Goal: Task Accomplishment & Management: Complete application form

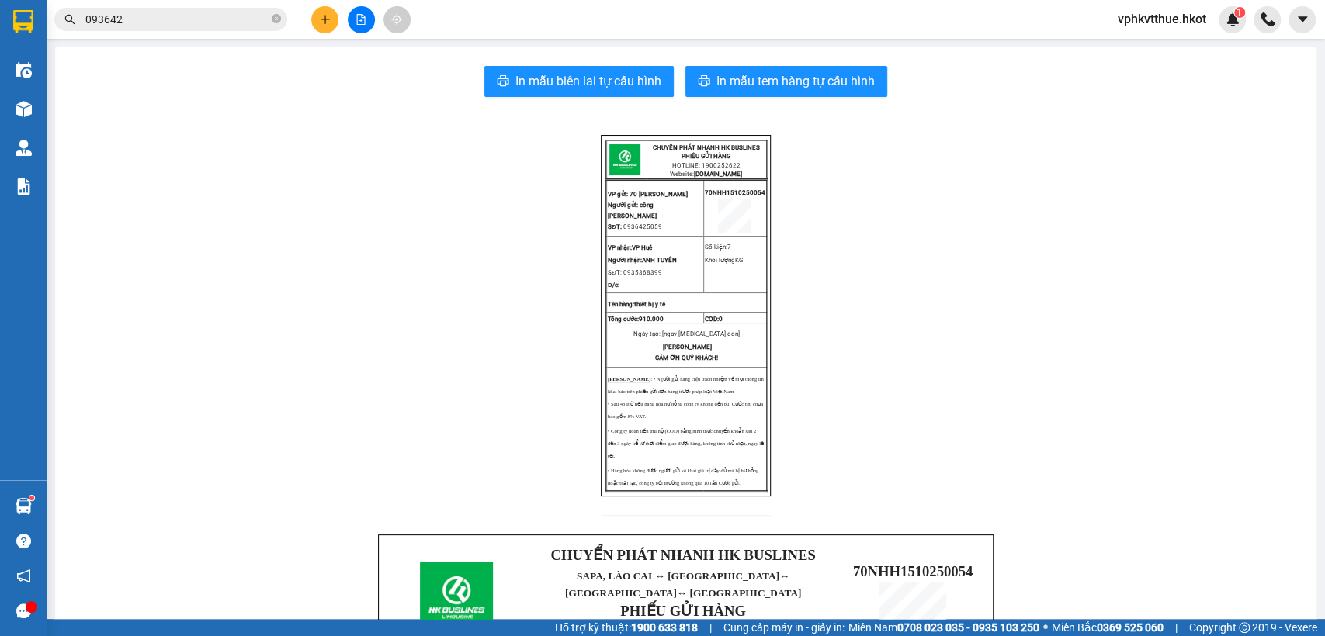
click at [317, 16] on button at bounding box center [324, 19] width 27 height 27
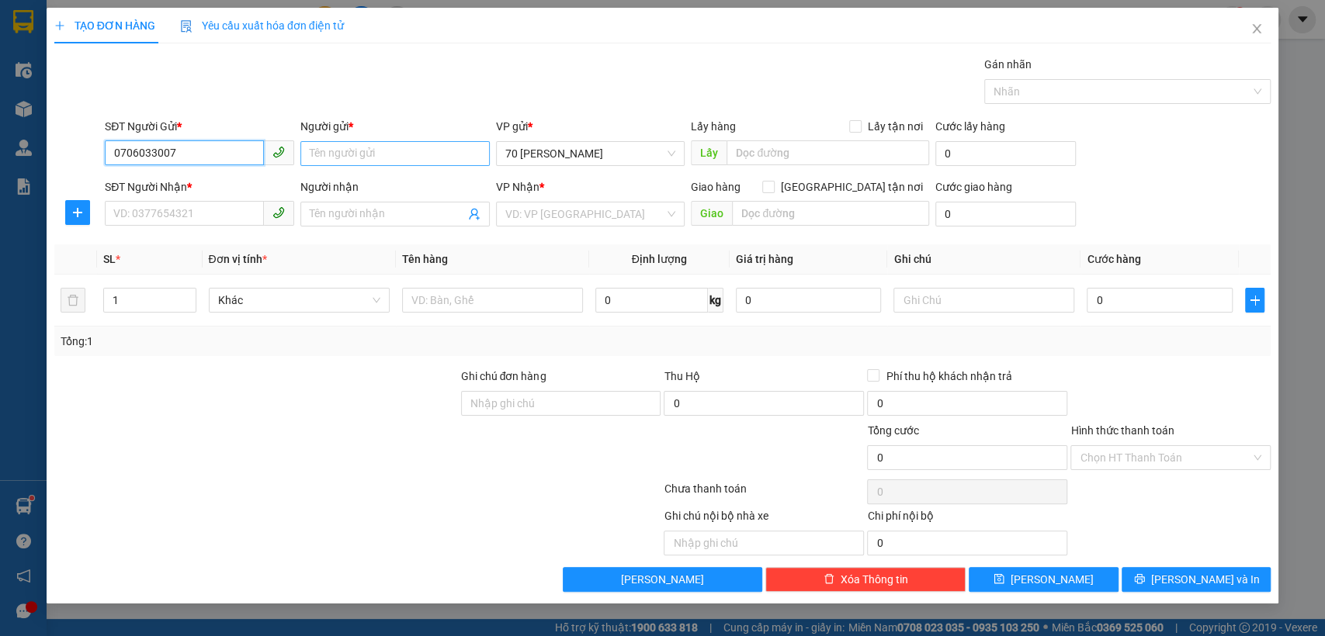
type input "0706033007"
click at [331, 154] on input "Người gửi *" at bounding box center [394, 153] width 189 height 25
type input "Thảo vi"
click at [137, 213] on input "SĐT Người Nhận *" at bounding box center [184, 213] width 159 height 25
drag, startPoint x: 182, startPoint y: 151, endPoint x: 23, endPoint y: 141, distance: 159.4
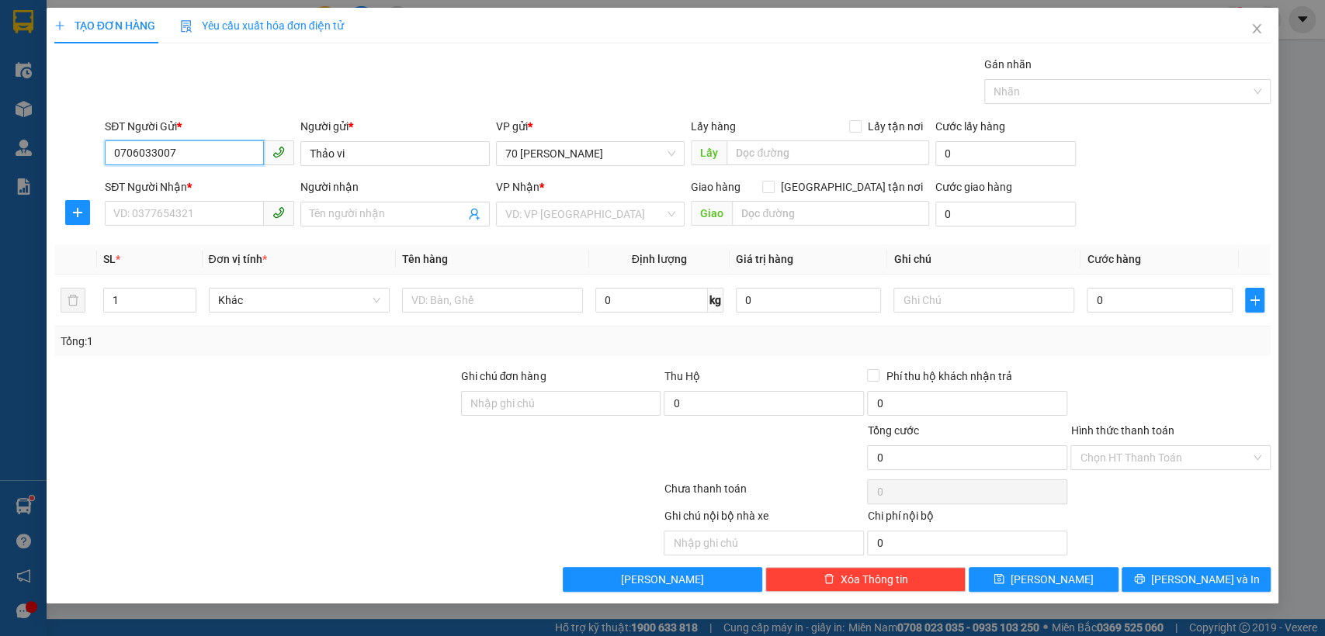
click at [23, 141] on div "TẠO ĐƠN HÀNG Yêu cầu xuất hóa đơn điện tử Transit Pickup Surcharge Ids Transit …" at bounding box center [662, 318] width 1325 height 636
click at [161, 217] on input "SĐT Người Nhận *" at bounding box center [184, 213] width 159 height 25
paste input "0706033007"
type input "0706033007"
drag, startPoint x: 362, startPoint y: 162, endPoint x: 236, endPoint y: 150, distance: 126.4
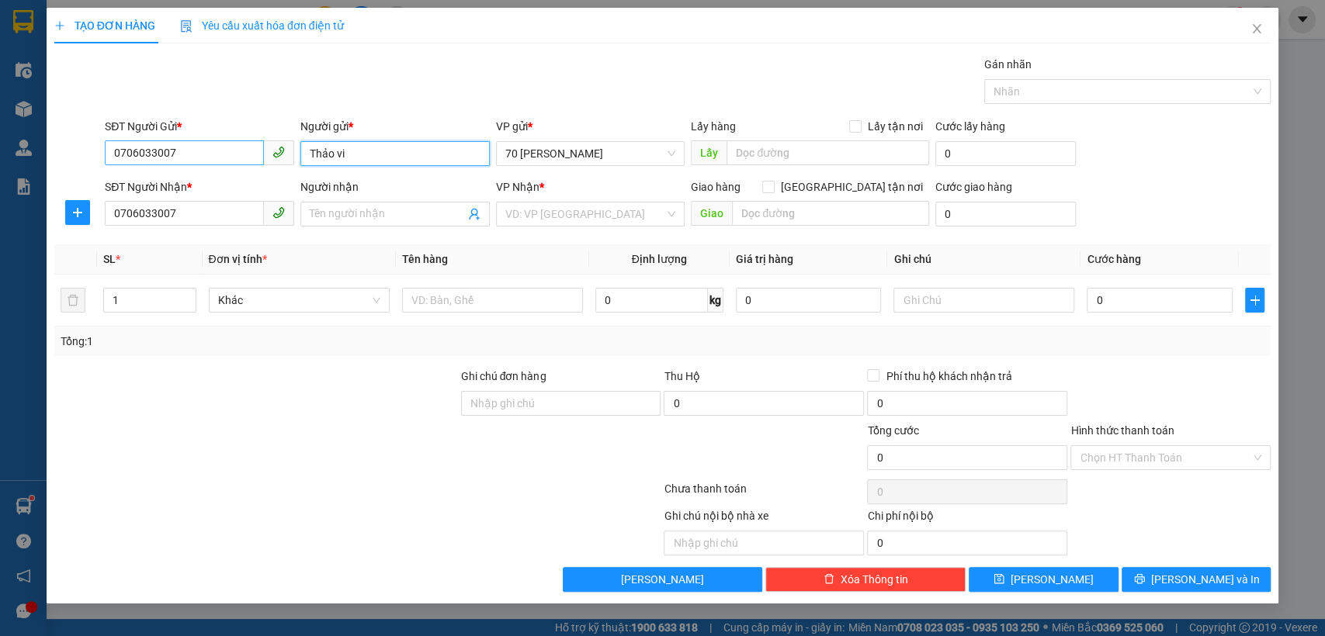
click at [236, 150] on div "SĐT Người Gửi * 0706033007 Người gửi * Thảo vi Thảo vi VP gửi * 70 [PERSON_NAME…" at bounding box center [688, 145] width 1172 height 54
click at [360, 213] on input "Người nhận" at bounding box center [387, 214] width 155 height 17
paste input "Thảo vi"
type input "Thảo vi"
click at [551, 208] on input "search" at bounding box center [585, 214] width 160 height 23
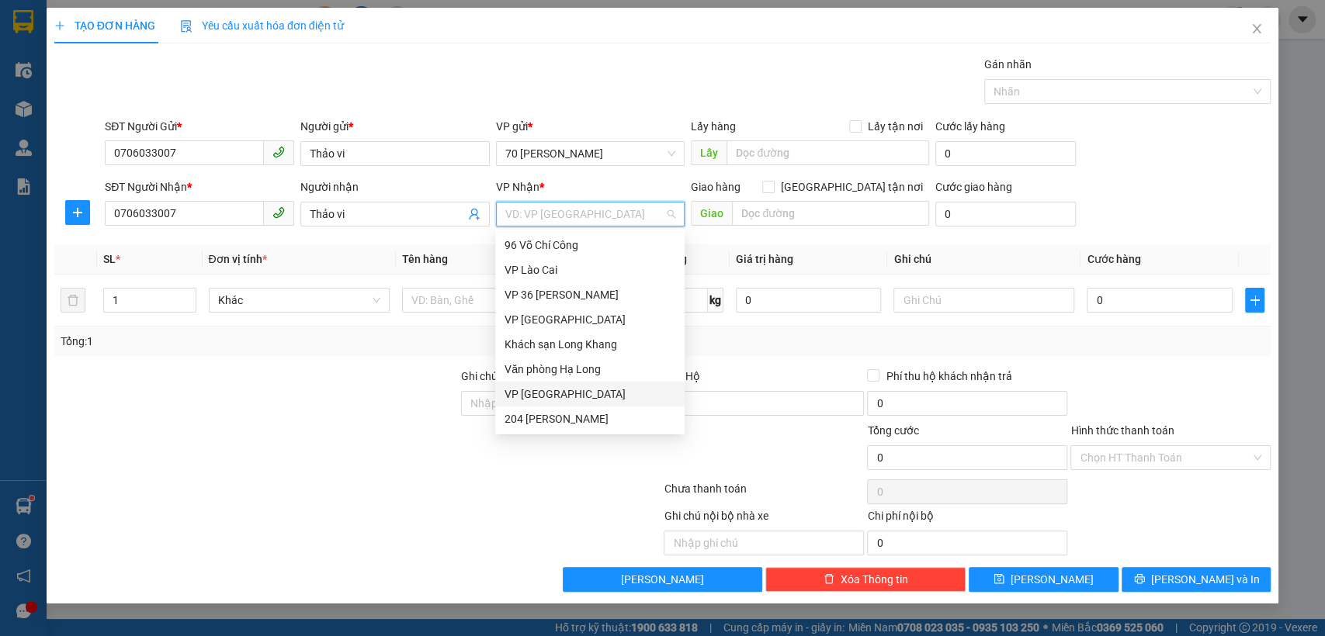
click at [527, 393] on div "VP [GEOGRAPHIC_DATA]" at bounding box center [590, 394] width 171 height 17
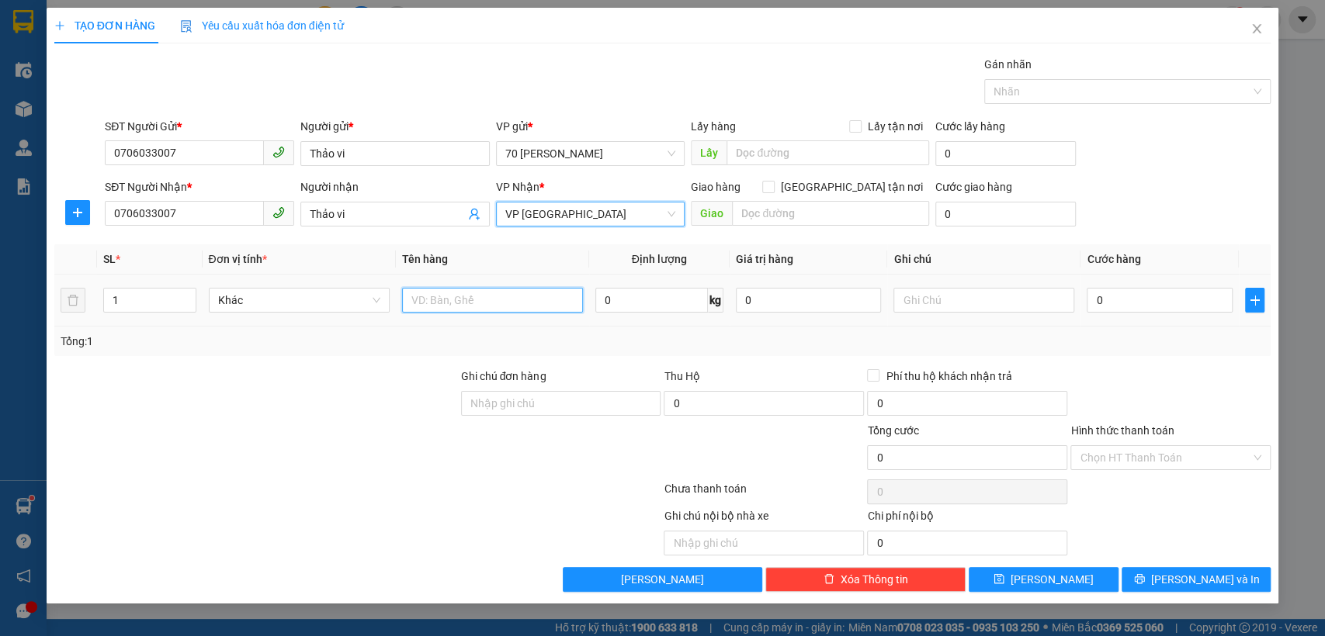
click at [425, 300] on input "text" at bounding box center [492, 300] width 181 height 25
type input "kẹp tóc"
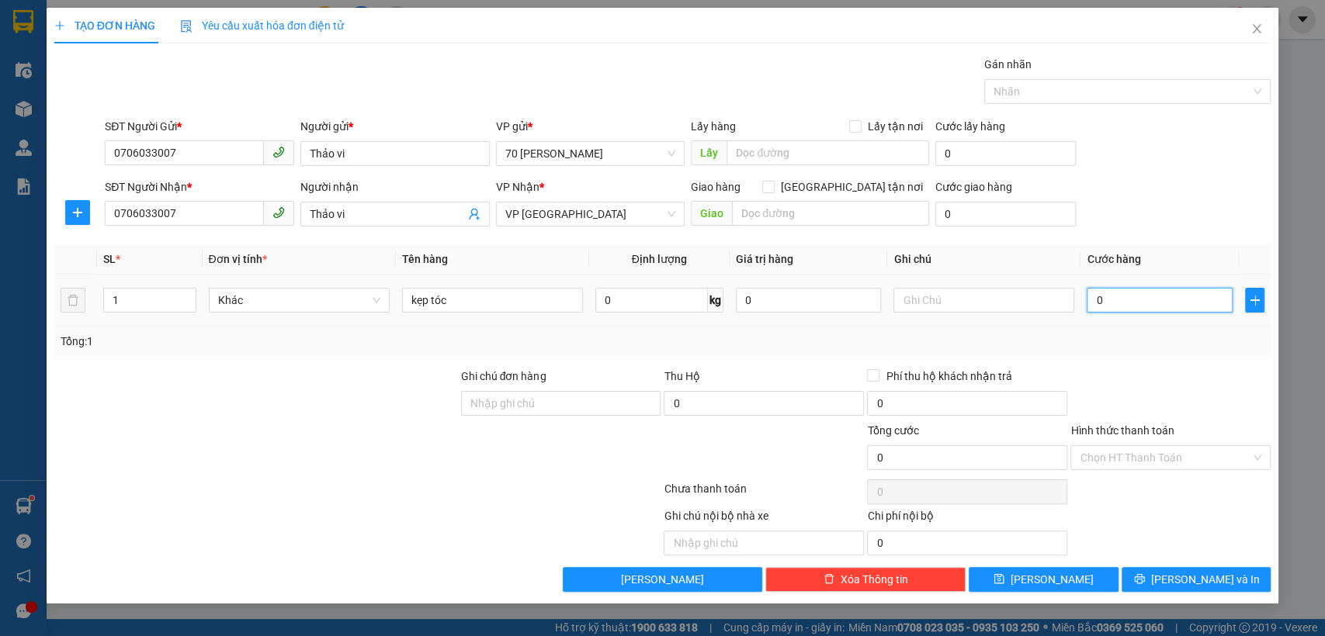
click at [1119, 307] on input "0" at bounding box center [1160, 300] width 146 height 25
type input "7"
type input "70"
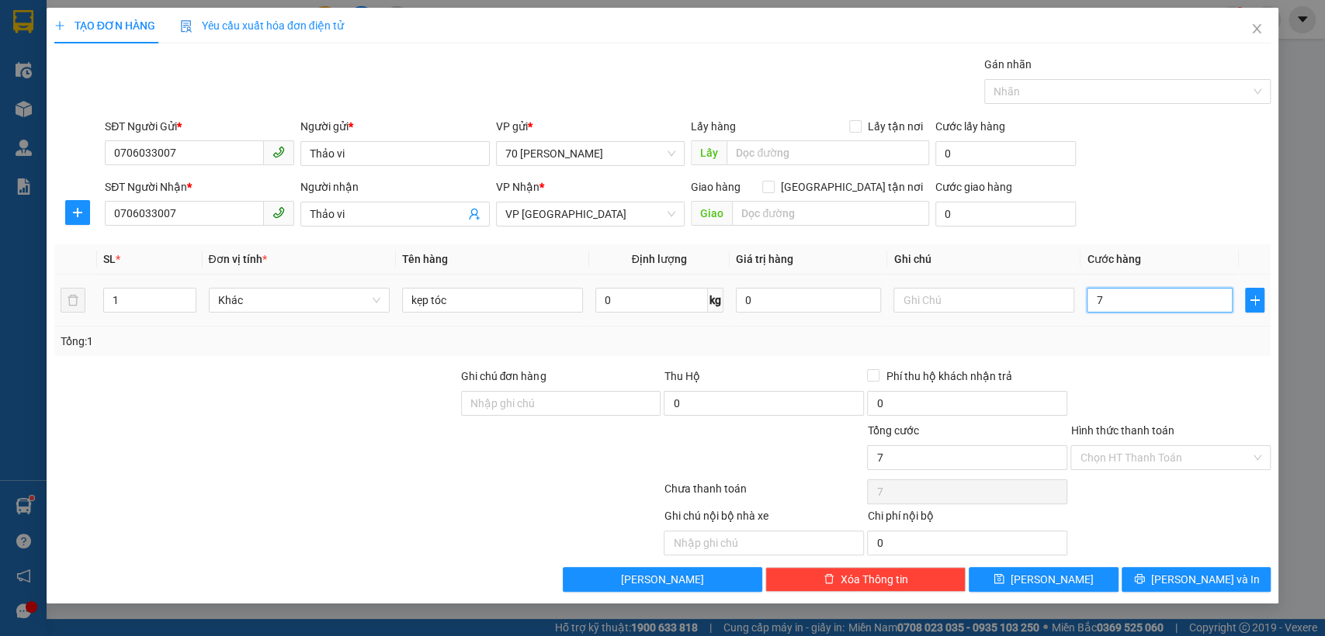
type input "70"
type input "700"
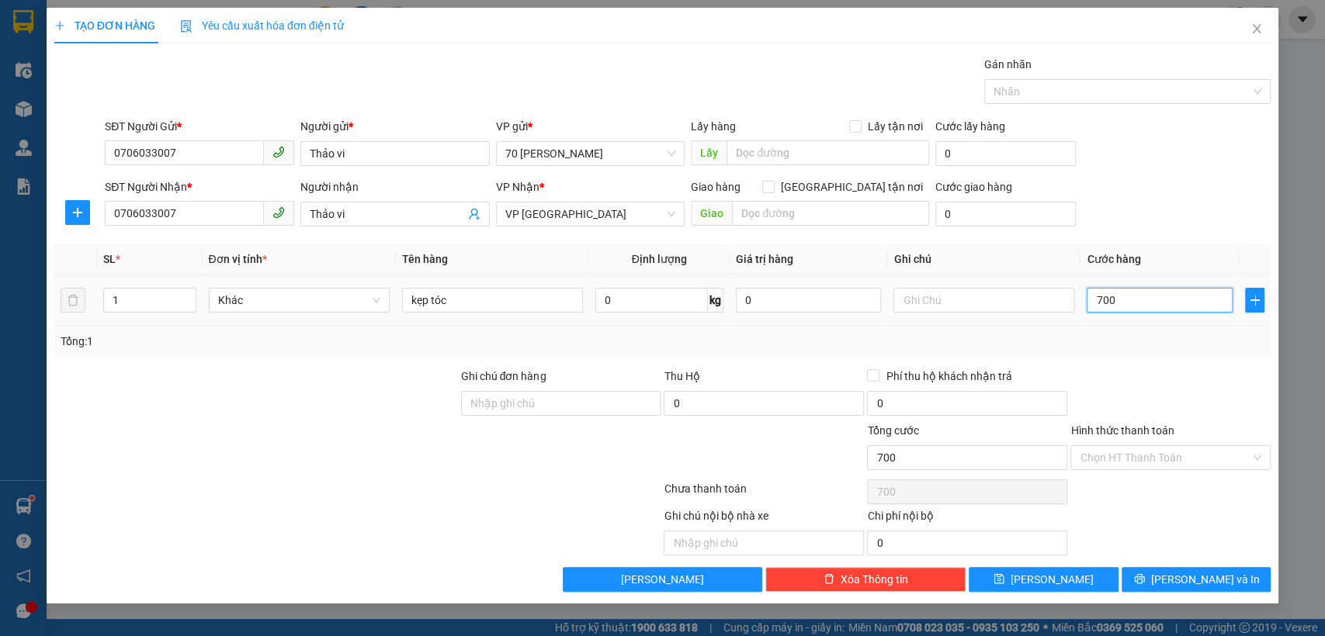
type input "7.000"
type input "70.000"
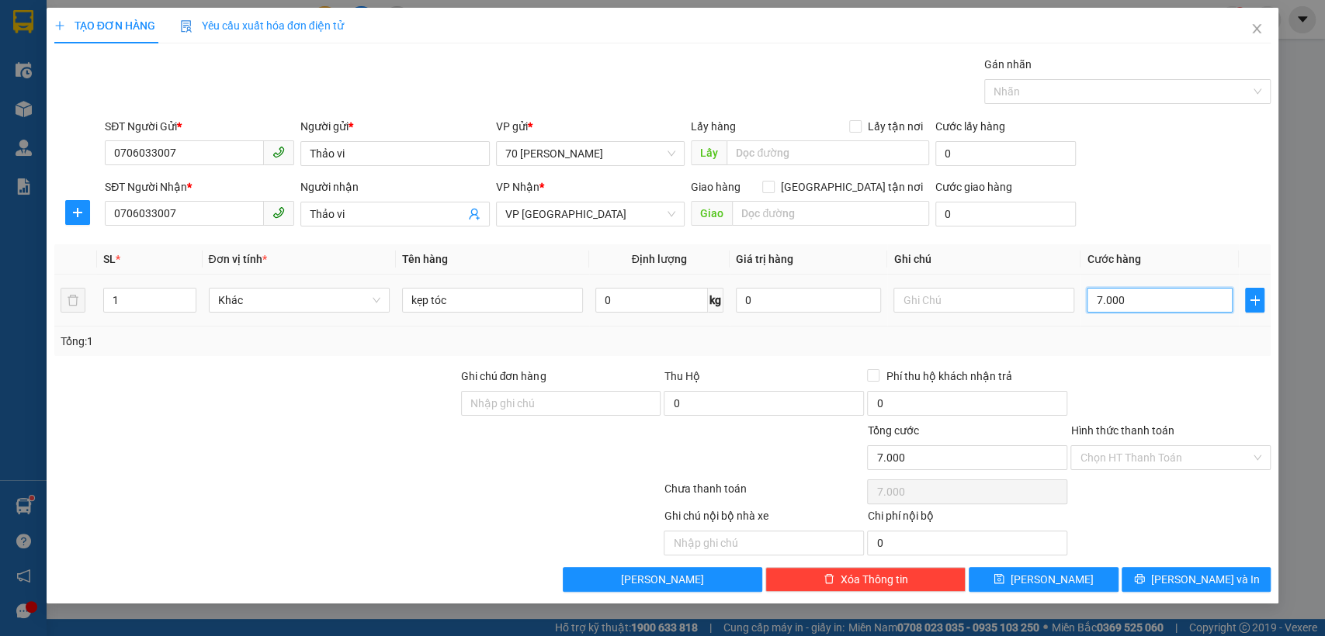
type input "70.000"
click at [876, 374] on input "Phí thu hộ khách nhận trả" at bounding box center [872, 374] width 11 height 11
checkbox input "true"
click at [1203, 580] on span "[PERSON_NAME] và In" at bounding box center [1205, 579] width 109 height 17
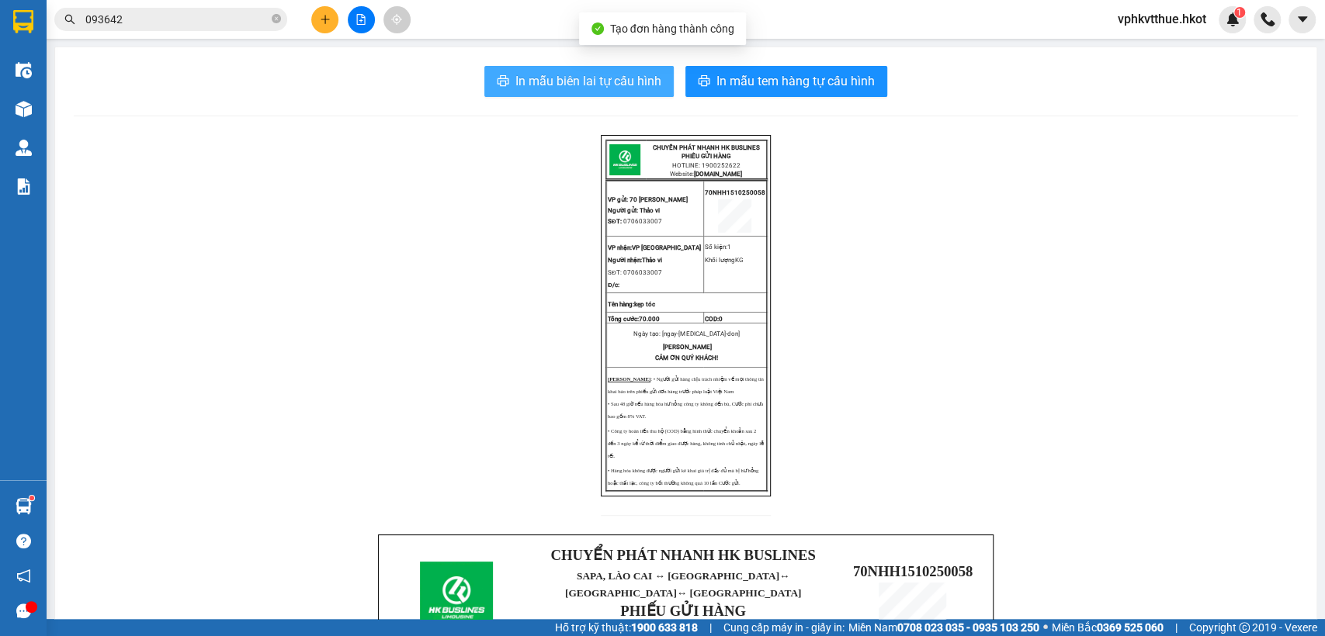
click at [563, 78] on span "In mẫu biên lai tự cấu hình" at bounding box center [588, 80] width 146 height 19
